Goal: Navigation & Orientation: Find specific page/section

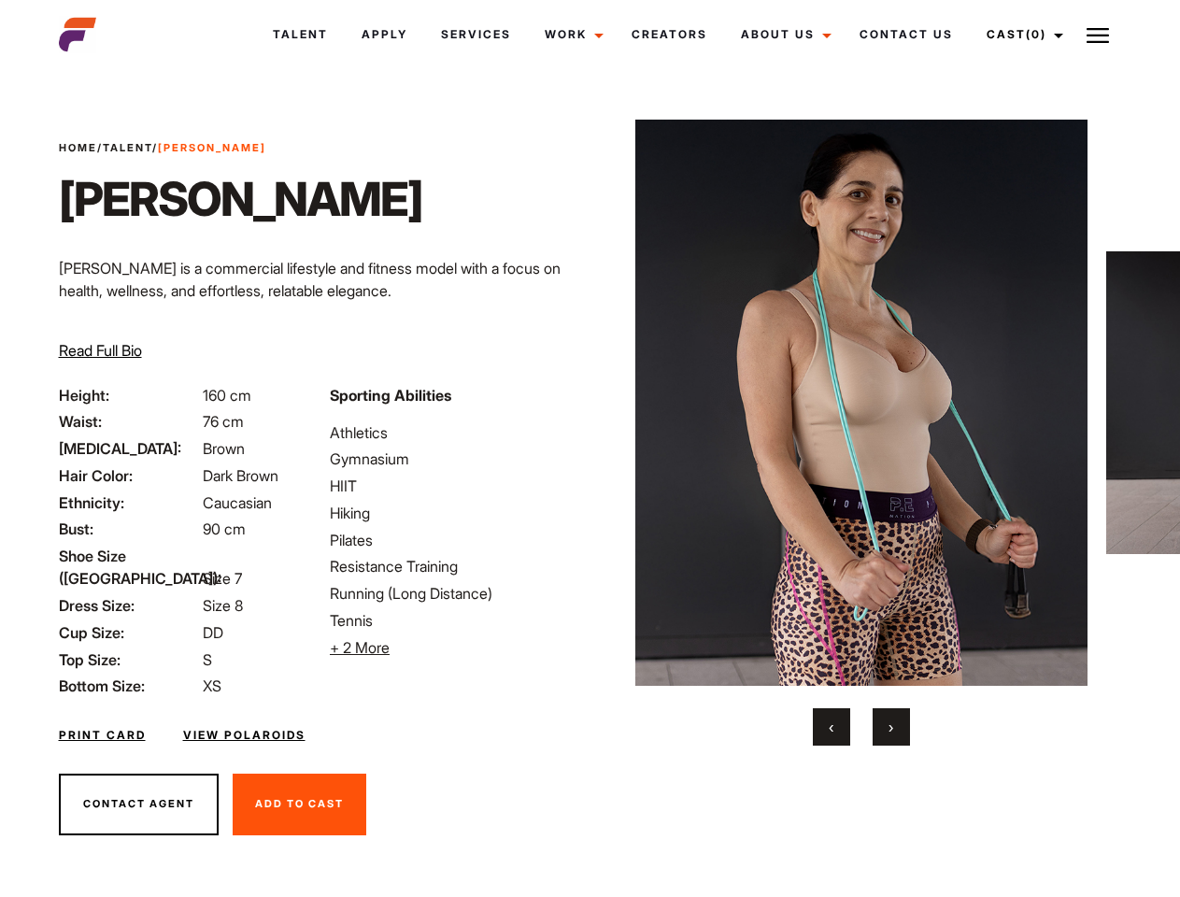
click at [1019, 35] on link "Cast (0)" at bounding box center [1022, 34] width 105 height 50
click at [1098, 35] on img at bounding box center [1098, 35] width 22 height 22
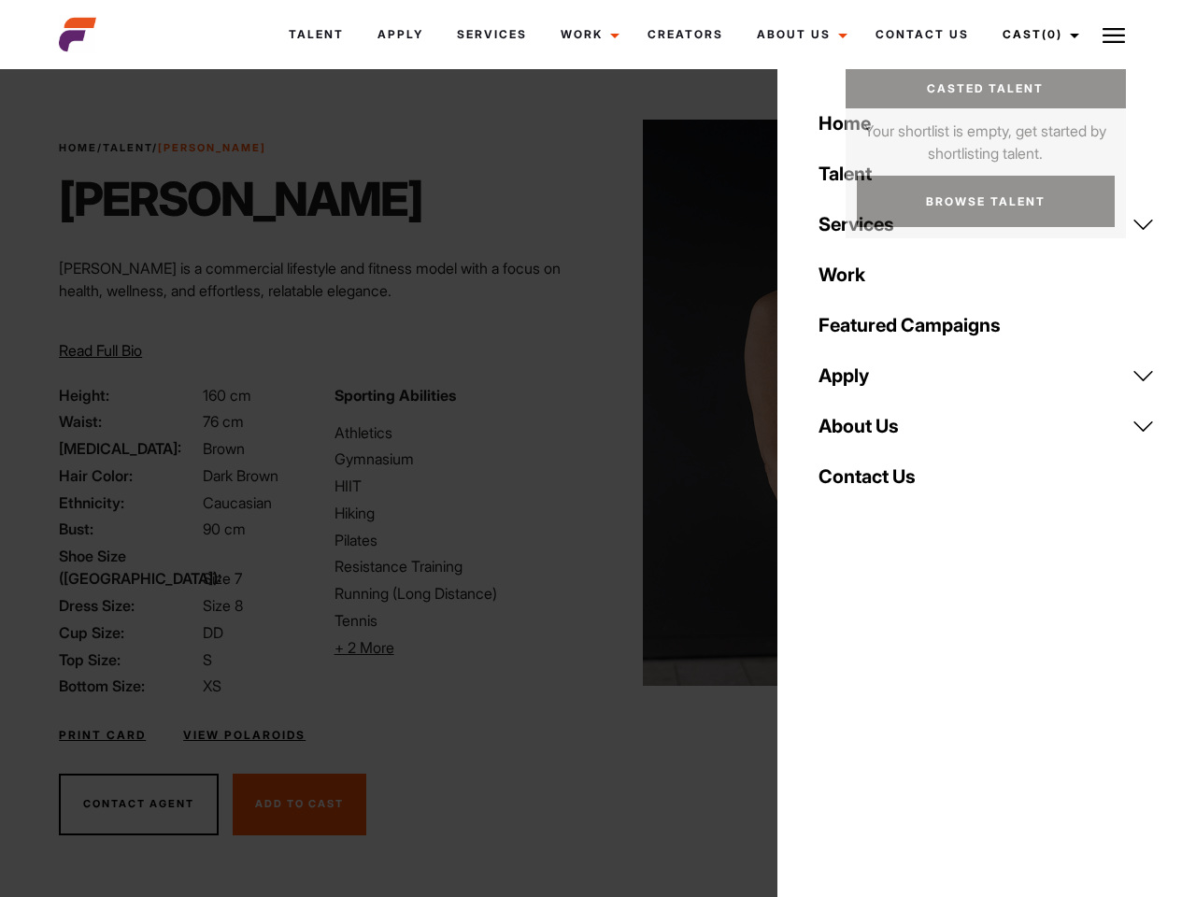
click at [454, 647] on li "+ 2 More Hide More" at bounding box center [460, 647] width 252 height 22
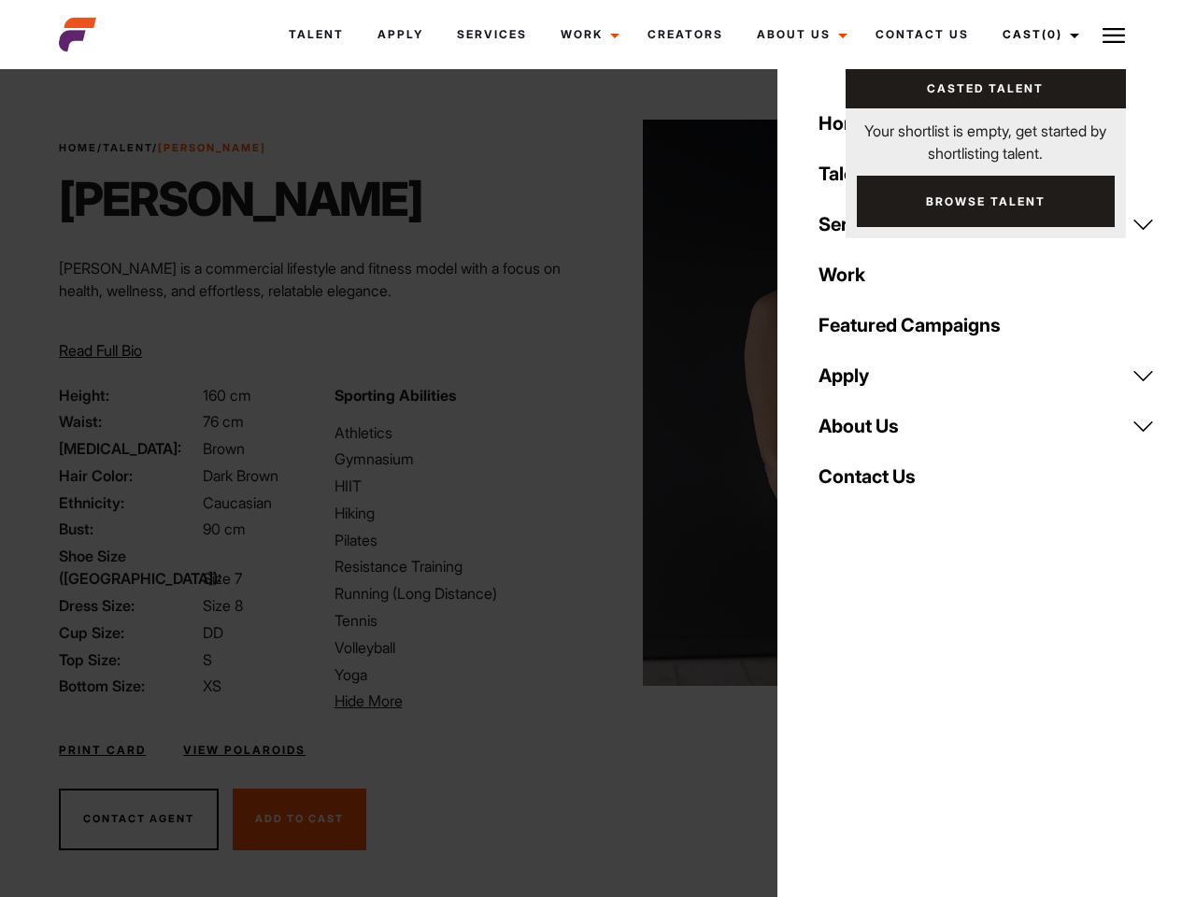
click at [860, 433] on img at bounding box center [869, 403] width 453 height 566
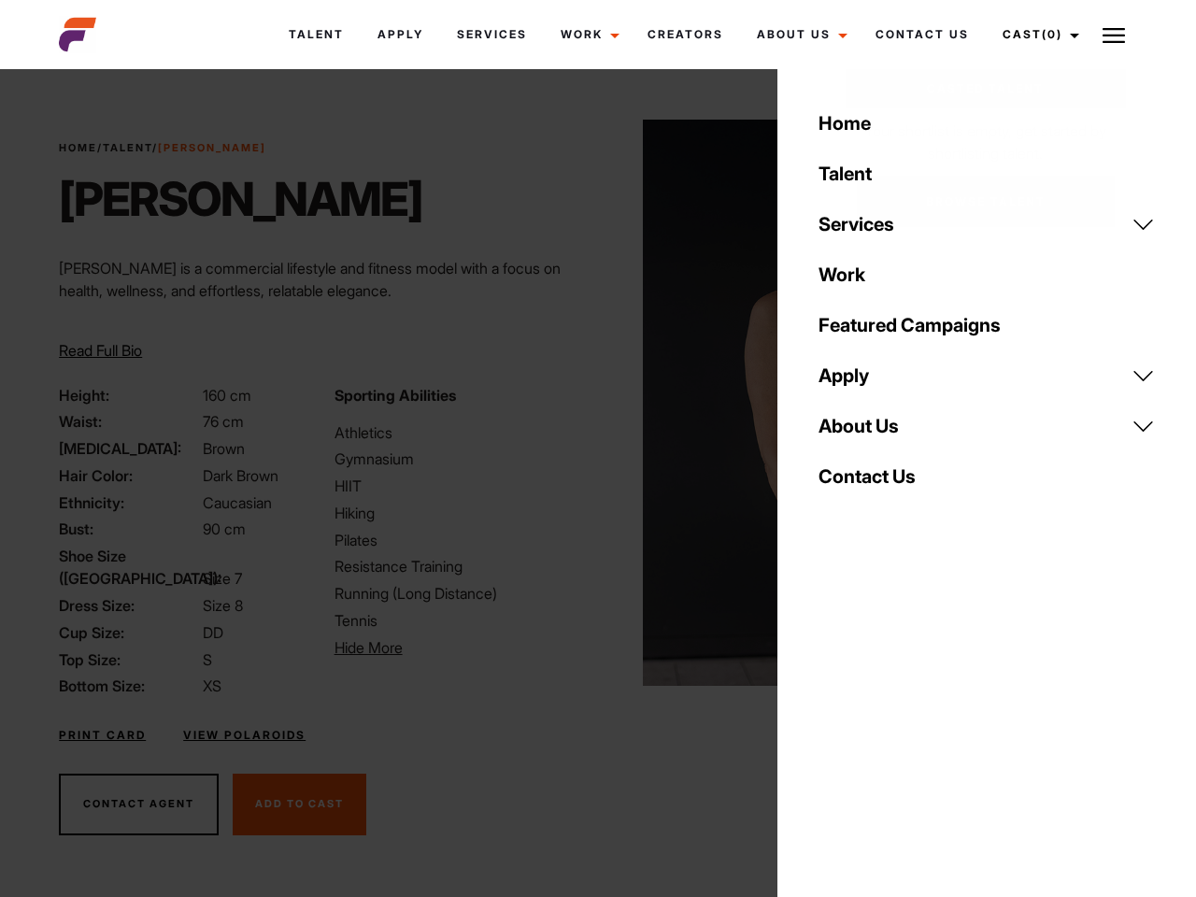
click at [590, 403] on div "Sporting Abilities Athletics Gymnasium HIIT Hiking Pilates Resistance Training …" at bounding box center [460, 541] width 275 height 314
click at [831, 727] on div "Home Talent Services Talent Casting Photography Videography Creative Hair and M…" at bounding box center [986, 448] width 419 height 897
click at [891, 727] on div "Home Talent Services Talent Casting Photography Videography Creative Hair and M…" at bounding box center [986, 448] width 419 height 897
